Goal: Check status: Check status

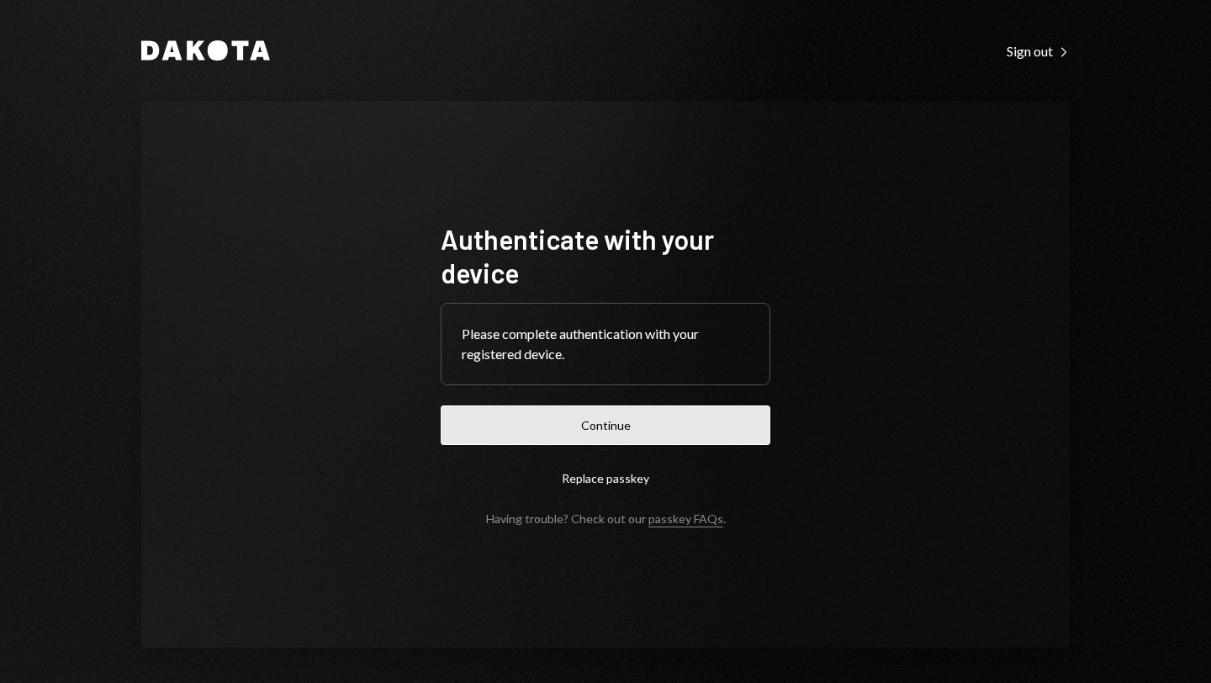
click at [603, 430] on button "Continue" at bounding box center [606, 425] width 330 height 40
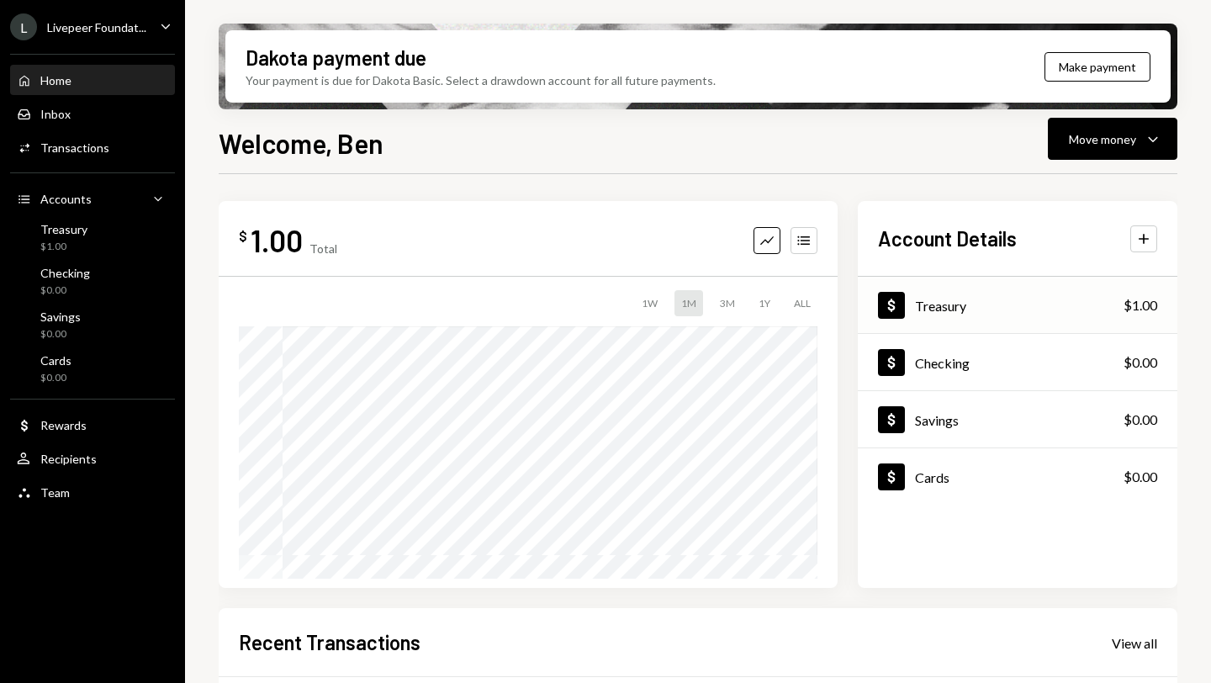
click at [976, 310] on div "Dollar Treasury $1.00" at bounding box center [1018, 305] width 320 height 55
